Goal: Transaction & Acquisition: Purchase product/service

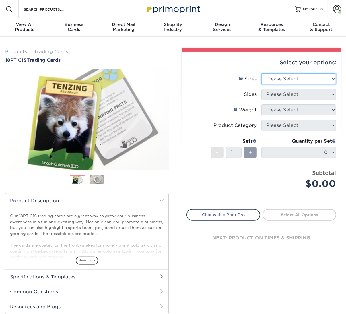
click at [297, 78] on select "Please Select 2.5" x 3.5"" at bounding box center [298, 78] width 75 height 11
click at [294, 80] on select "Please Select 2.5" x 3.5"" at bounding box center [298, 78] width 75 height 11
select select "2.50x3.50"
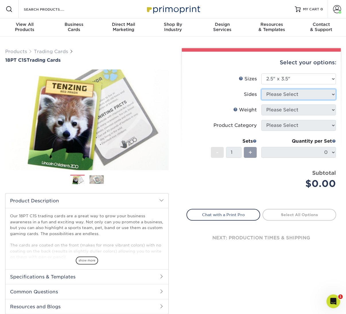
click at [292, 89] on select "Please Select" at bounding box center [298, 94] width 75 height 11
select select "13abbda7-1d64-4f25-8bb2-c179b224825d"
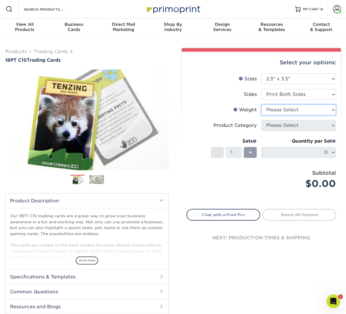
click at [288, 109] on select "Please Select 18PT C1S" at bounding box center [298, 109] width 75 height 11
click at [286, 109] on select "Please Select 18PT C1S" at bounding box center [298, 109] width 75 height 11
click at [283, 105] on select "Please Select 18PT C1S" at bounding box center [298, 109] width 75 height 11
select select "18PTC1S"
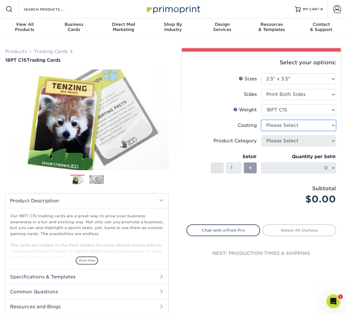
click at [276, 124] on select at bounding box center [298, 125] width 75 height 11
select select "1e8116af-acfc-44b1-83dc-8181aa338834"
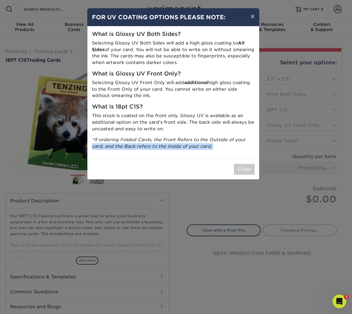
drag, startPoint x: 277, startPoint y: 155, endPoint x: 276, endPoint y: 159, distance: 4.7
click at [276, 159] on div "× FOR UV COATING OPTIONS PLEASE NOTE: What is Glossy UV Both Sides? Selecting G…" at bounding box center [176, 157] width 352 height 314
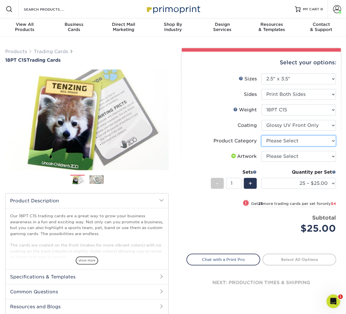
click at [287, 136] on select "Please Select Trading Cards" at bounding box center [298, 140] width 75 height 11
select select "c2f9bce9-36c2-409d-b101-c29d9d031e18"
click at [278, 155] on select "Please Select I will upload files I need a design - $100" at bounding box center [298, 156] width 75 height 11
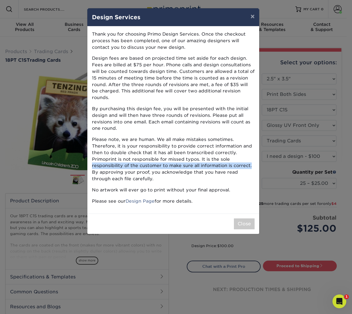
drag, startPoint x: 272, startPoint y: 159, endPoint x: 271, endPoint y: 149, distance: 9.5
click at [271, 149] on div "× Design Services Thank you for choosing Primo Design Services. Once the checko…" at bounding box center [176, 157] width 352 height 314
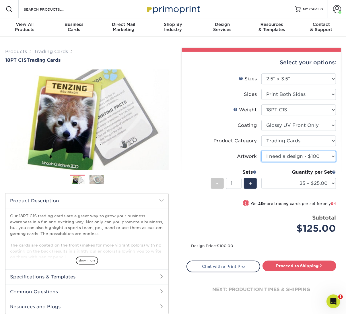
click at [276, 160] on select "Please Select I will upload files I need a design - $100" at bounding box center [298, 156] width 75 height 11
select select "upload"
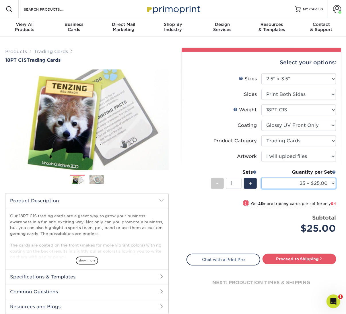
click at [267, 186] on select "25 – $25.00 50 – $29.00 75 – $37.00 100 – $41.00 250 – $48.00 500 – $58.00 1000…" at bounding box center [298, 183] width 75 height 11
